Goal: Transaction & Acquisition: Subscribe to service/newsletter

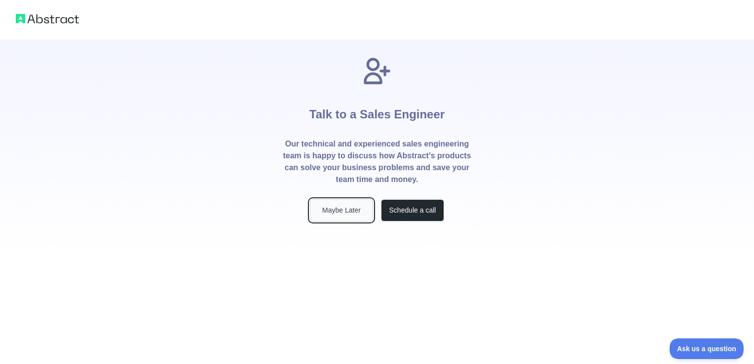
click at [352, 208] on button "Maybe Later" at bounding box center [341, 210] width 63 height 22
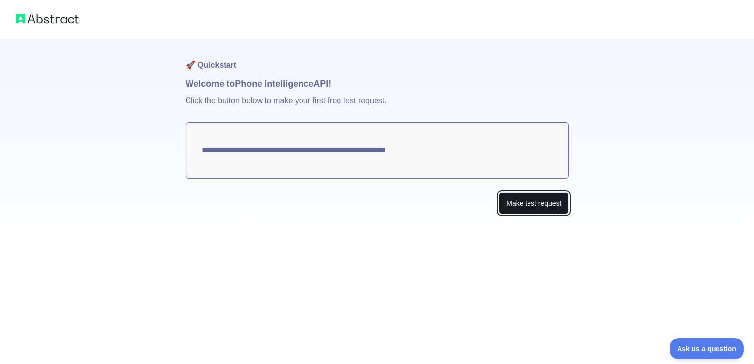
click at [536, 205] on button "Make test request" at bounding box center [534, 204] width 70 height 22
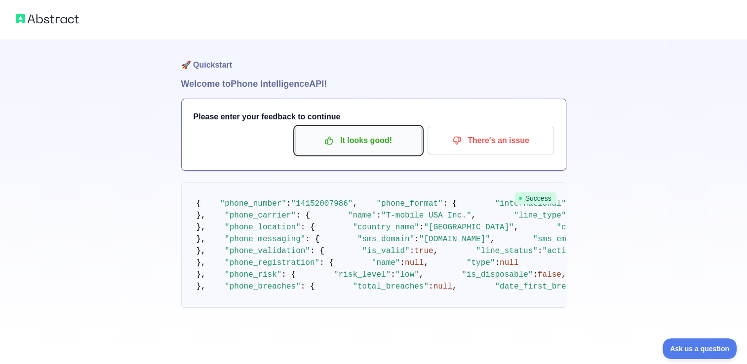
click at [388, 136] on p "It looks good!" at bounding box center [359, 140] width 112 height 17
